Goal: Check status: Check status

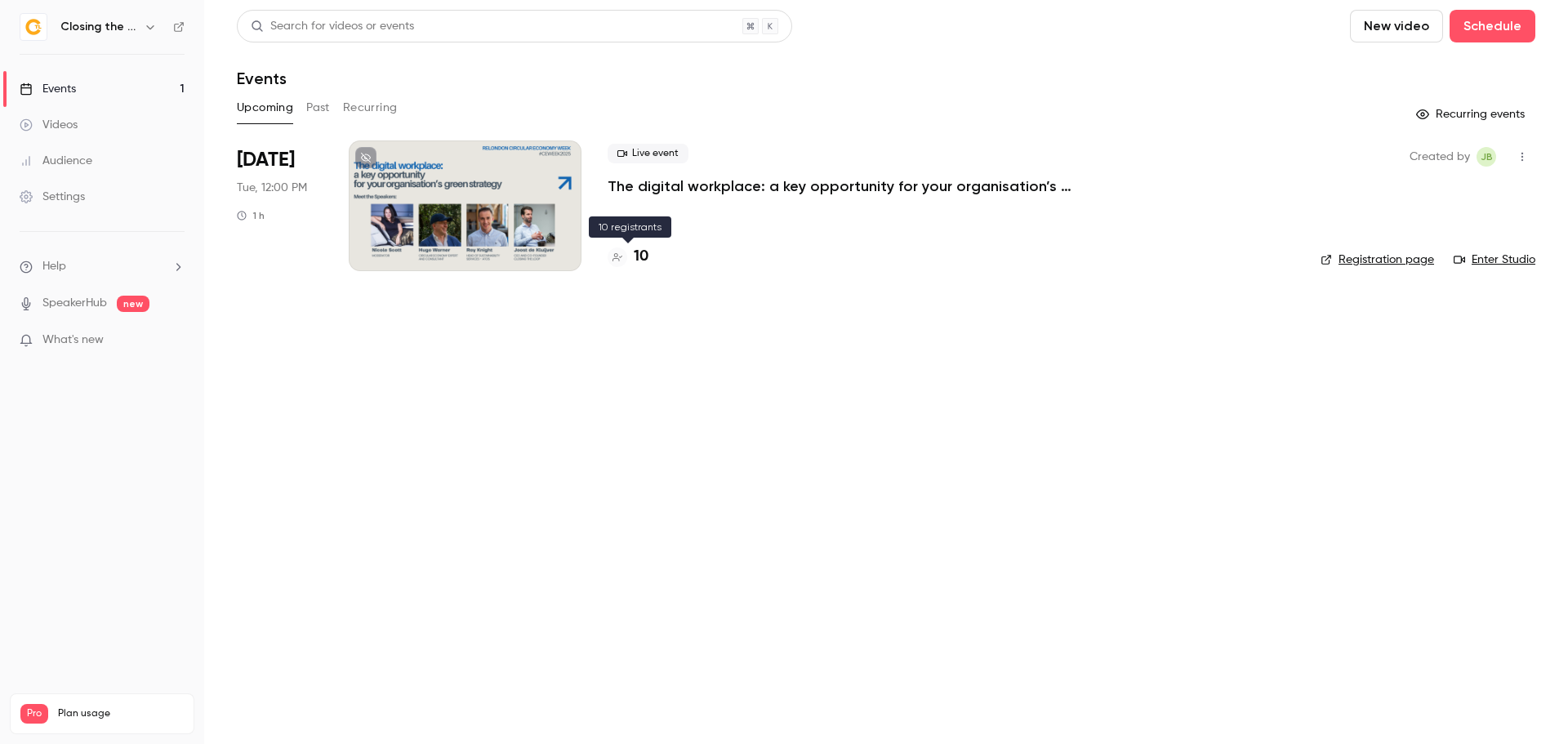
click at [644, 258] on h4 "10" at bounding box center [641, 256] width 15 height 22
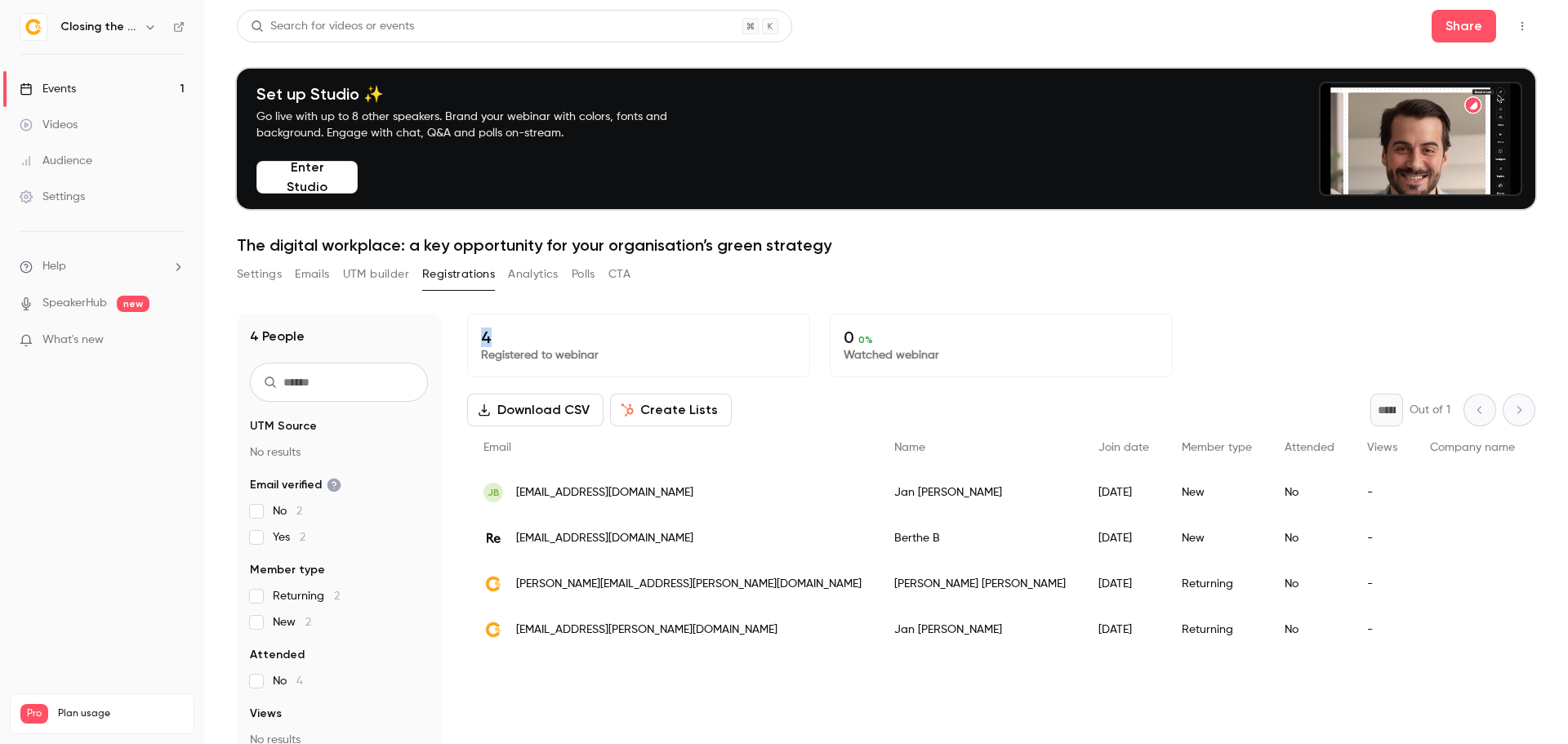
drag, startPoint x: 495, startPoint y: 340, endPoint x: 468, endPoint y: 328, distance: 29.5
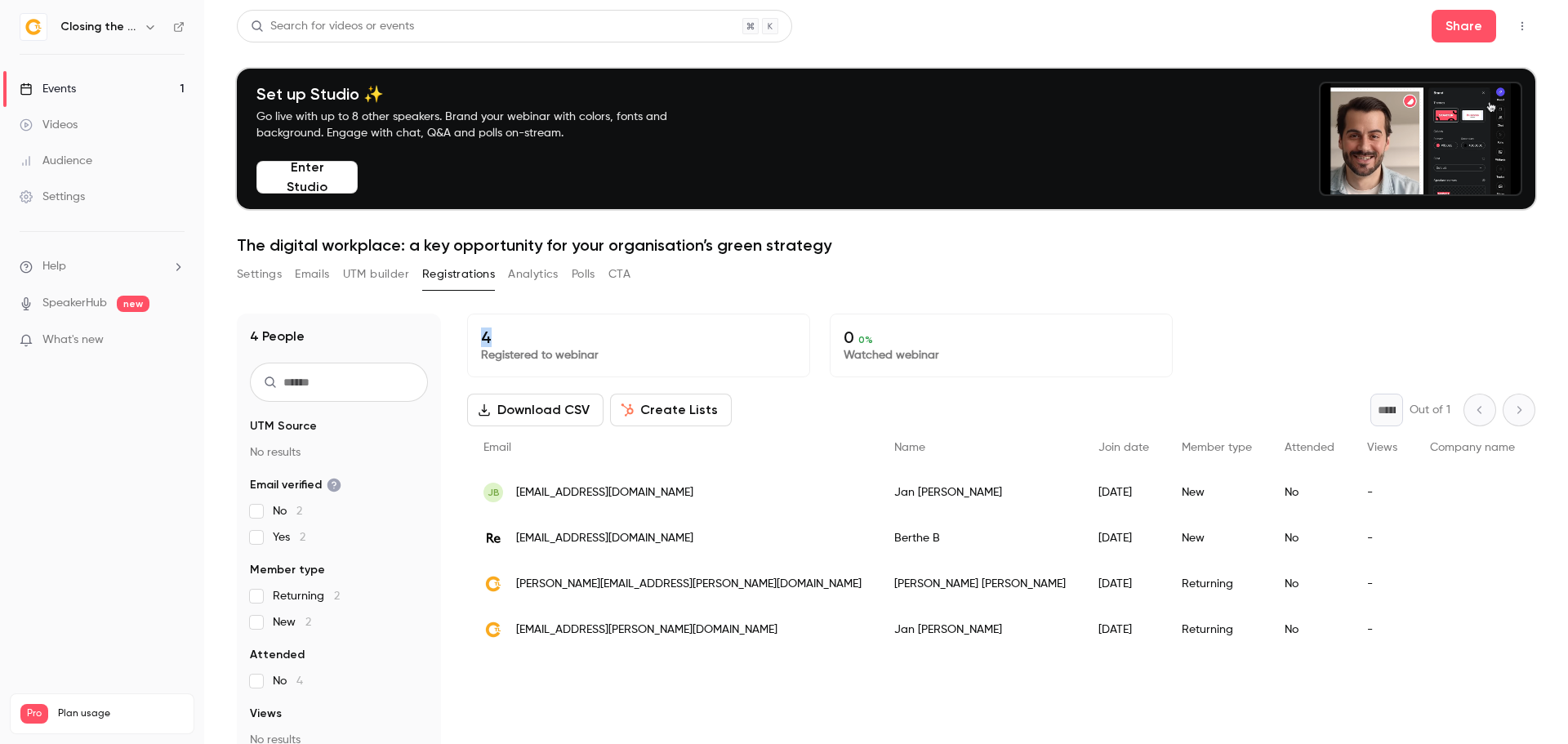
click at [471, 330] on div "4 Registered to webinar" at bounding box center [639, 345] width 343 height 64
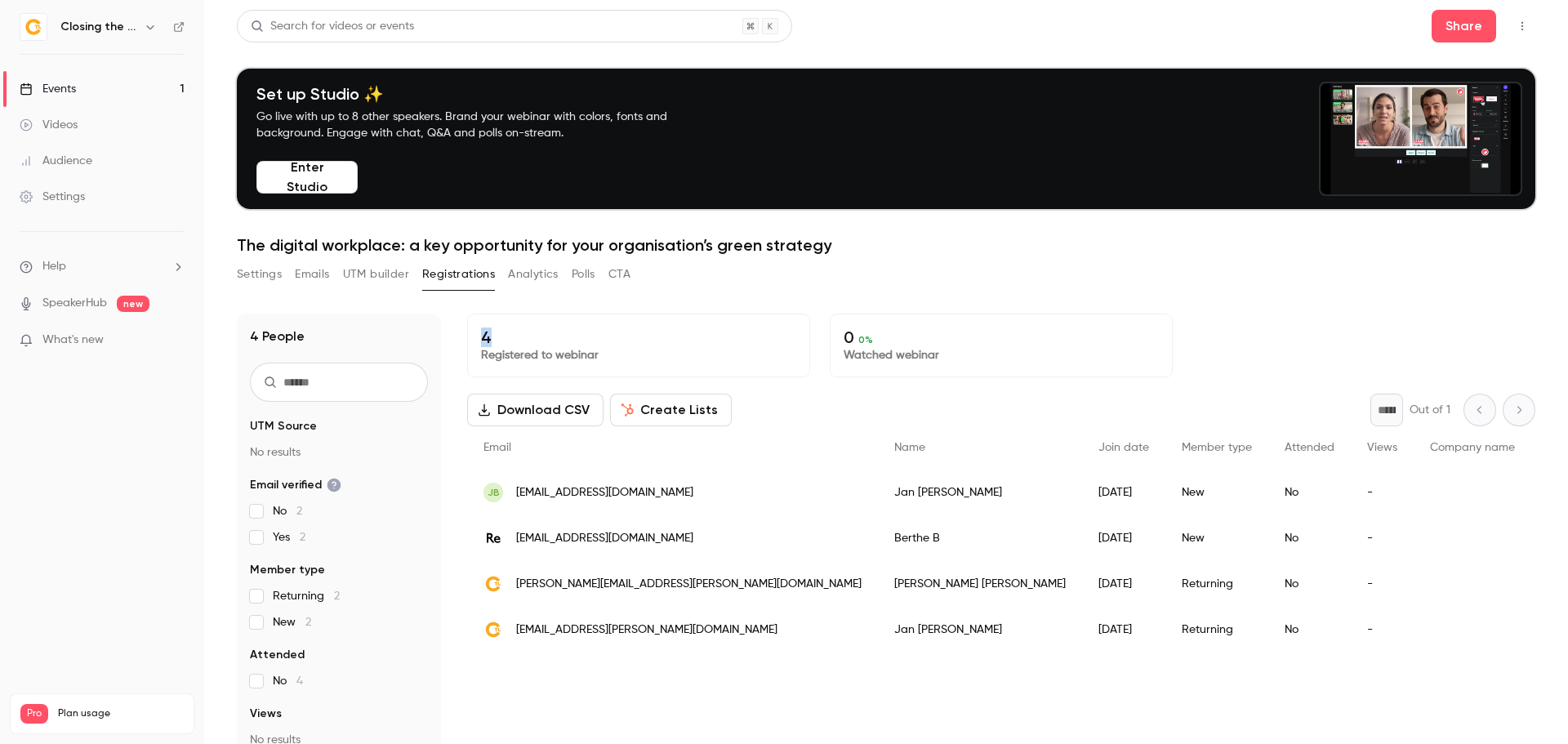
click at [126, 92] on link "Events 1" at bounding box center [102, 88] width 204 height 36
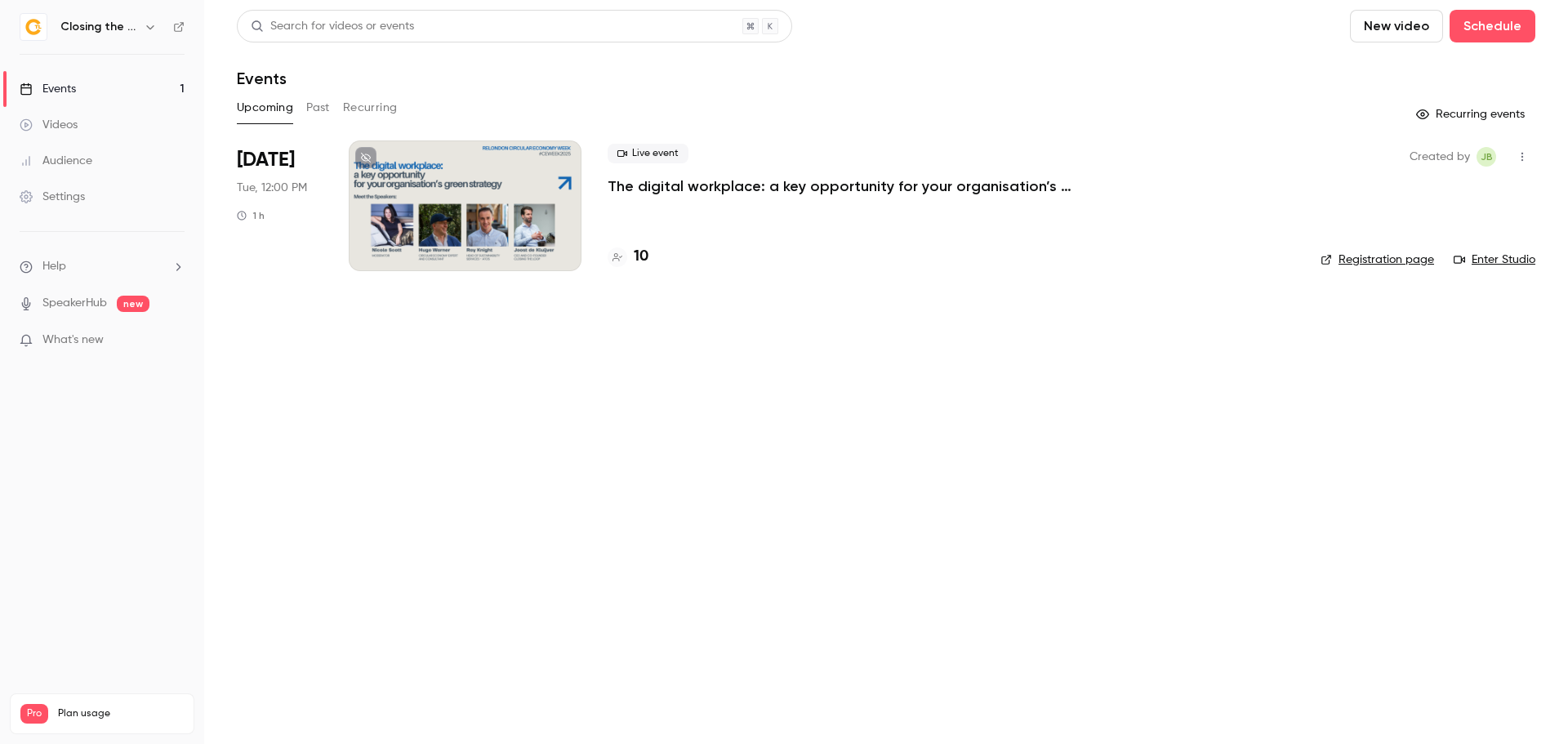
click at [699, 186] on p "The digital workplace: a key opportunity for your organisation’s green strategy" at bounding box center [853, 186] width 490 height 20
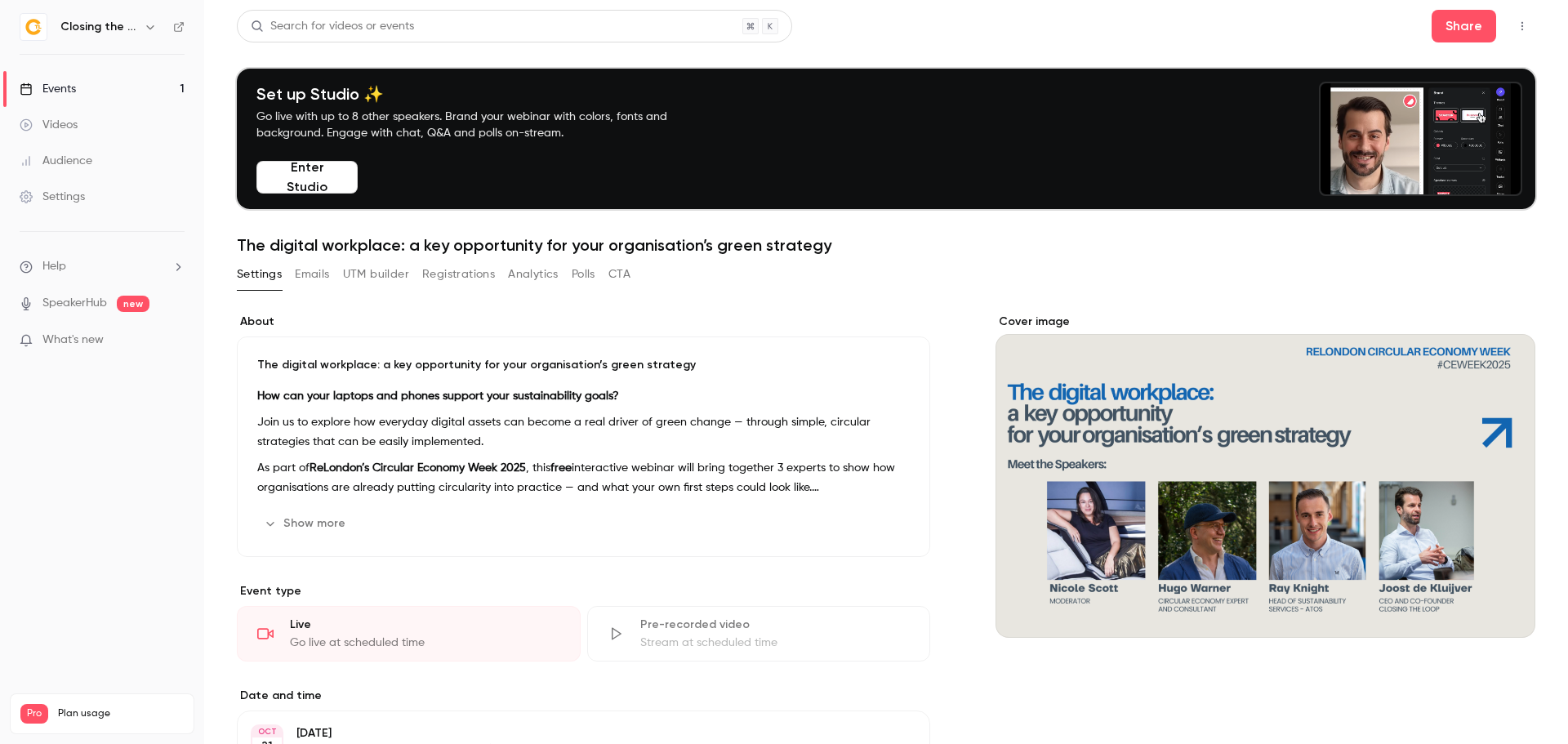
click at [455, 270] on button "Registrations" at bounding box center [458, 274] width 72 height 26
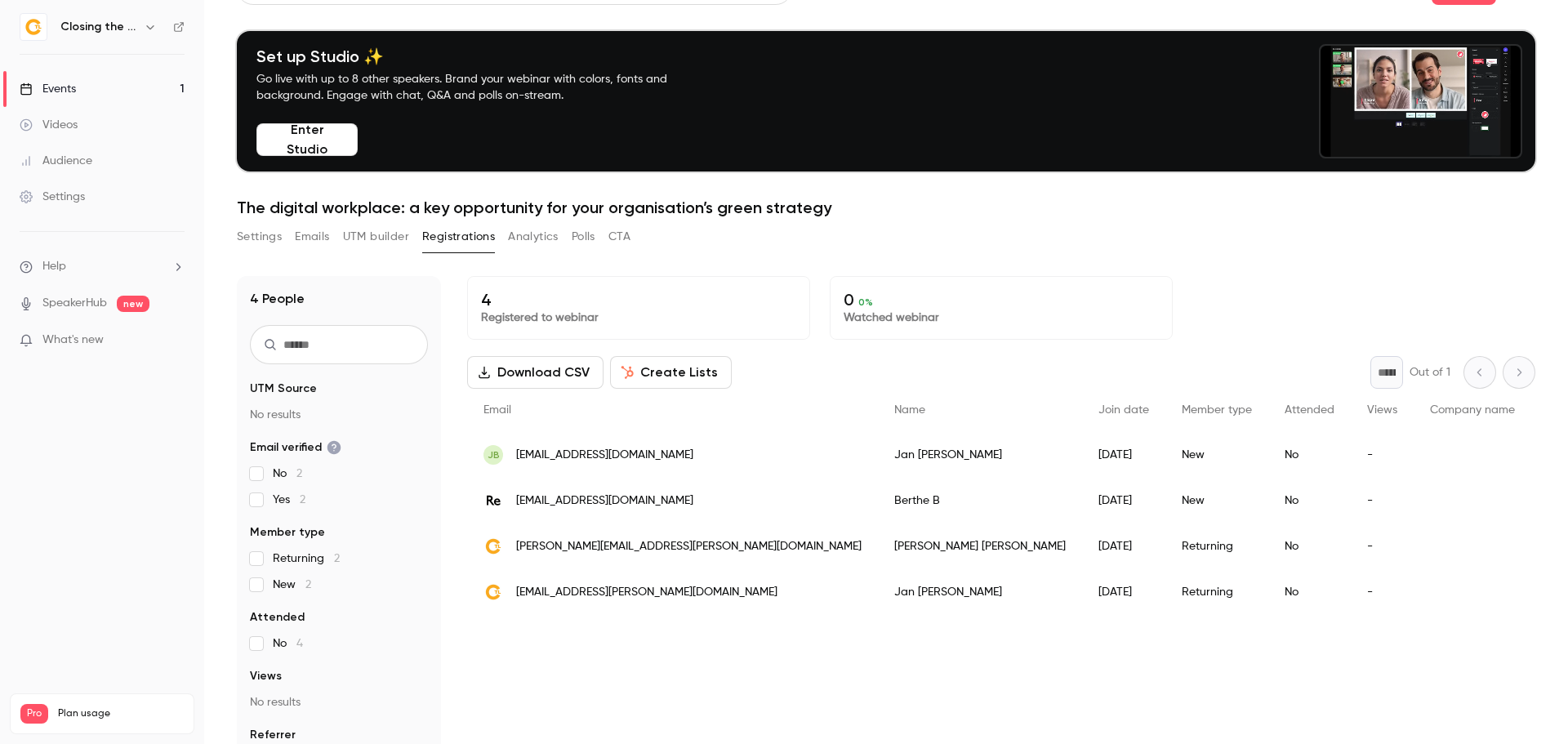
scroll to position [160, 0]
